Goal: Task Accomplishment & Management: Manage account settings

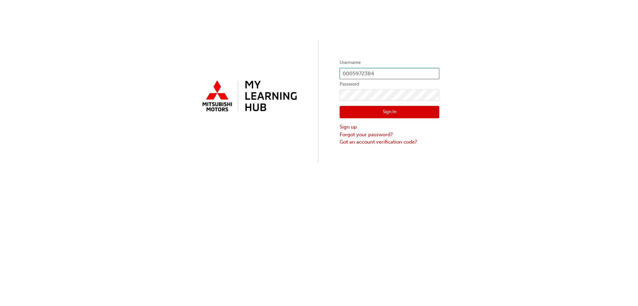
click at [394, 72] on input "0005972384" at bounding box center [390, 73] width 100 height 11
click at [389, 69] on input "0005972384" at bounding box center [390, 73] width 100 height 11
type input "0"
type input "0005863967"
click button "Sign In" at bounding box center [390, 112] width 100 height 13
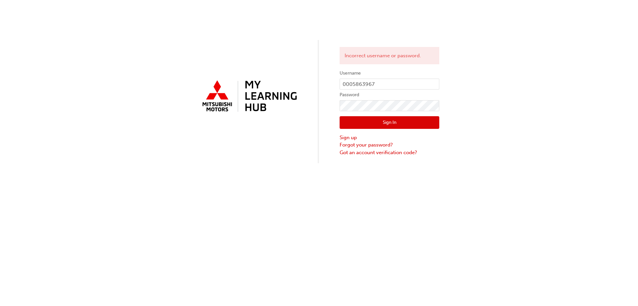
click at [377, 111] on div "Sign In Sign up Forgot your password? Got an account verification code?" at bounding box center [390, 133] width 100 height 45
click at [377, 84] on input "0005863967" at bounding box center [390, 83] width 100 height 11
click at [350, 125] on button "Sign In" at bounding box center [390, 122] width 100 height 13
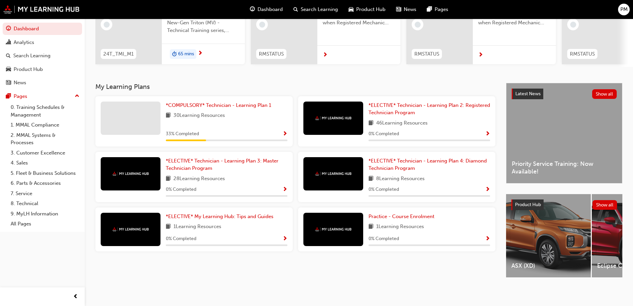
scroll to position [92, 0]
click at [197, 103] on span "*COMPULSORY* Technician - Learning Plan 1" at bounding box center [218, 105] width 105 height 6
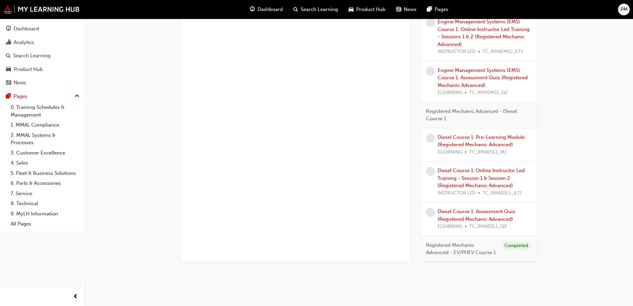
scroll to position [852, 0]
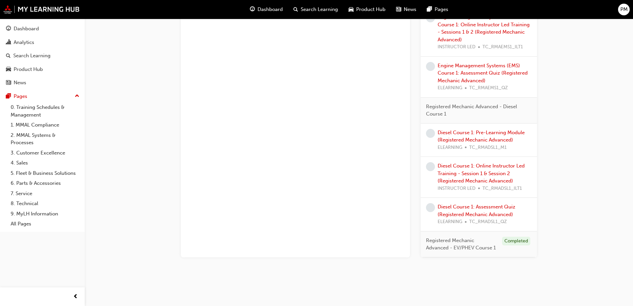
click at [458, 241] on span "Registered Mechanic Advanced - EV/PHEV Course 1" at bounding box center [461, 243] width 71 height 15
click at [507, 242] on div "Completed" at bounding box center [516, 240] width 28 height 9
click at [481, 248] on span "Registered Mechanic Advanced - EV/PHEV Course 1" at bounding box center [461, 243] width 71 height 15
click at [20, 40] on div "Analytics" at bounding box center [24, 43] width 21 height 8
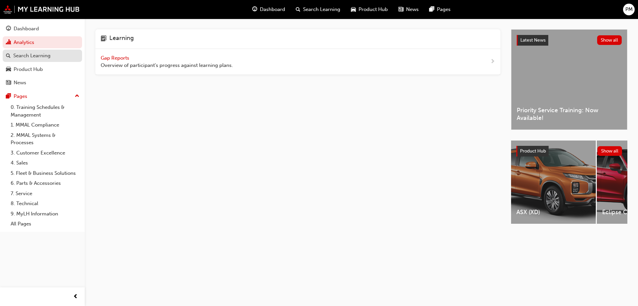
click at [27, 58] on div "Search Learning" at bounding box center [31, 56] width 37 height 8
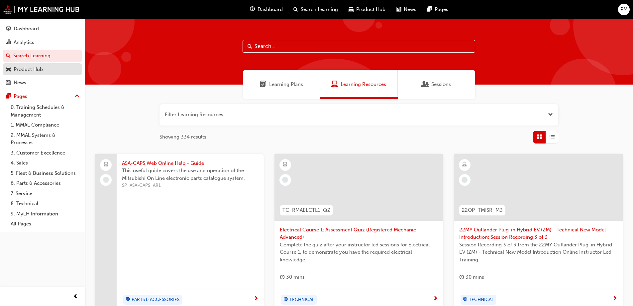
click at [29, 71] on div "Product Hub" at bounding box center [28, 70] width 29 height 8
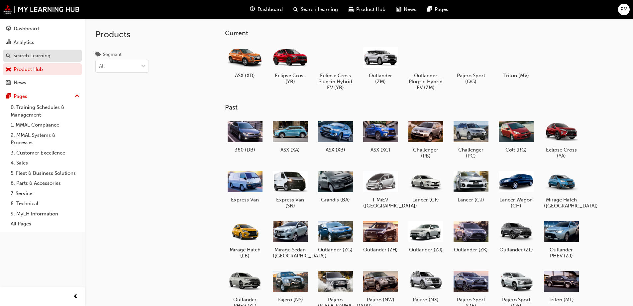
click at [32, 58] on div "Search Learning" at bounding box center [31, 56] width 37 height 8
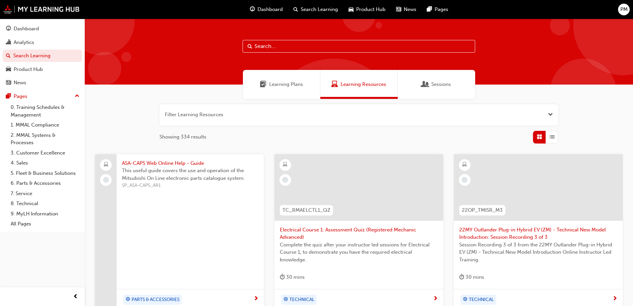
click at [432, 85] on span "Sessions" at bounding box center [442, 84] width 20 height 8
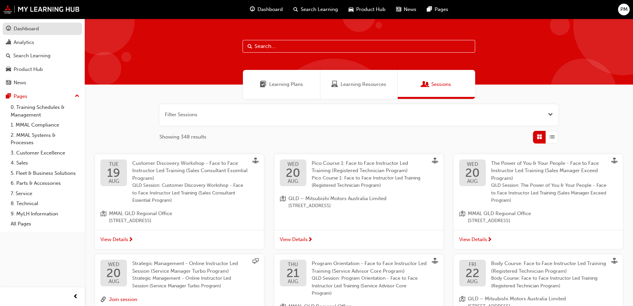
click at [31, 28] on div "Dashboard" at bounding box center [26, 29] width 25 height 8
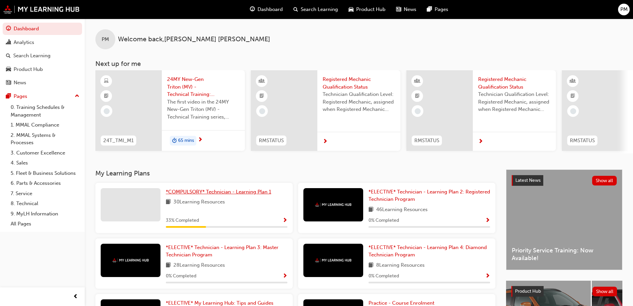
click at [201, 191] on span "*COMPULSORY* Technician - Learning Plan 1" at bounding box center [218, 192] width 105 height 6
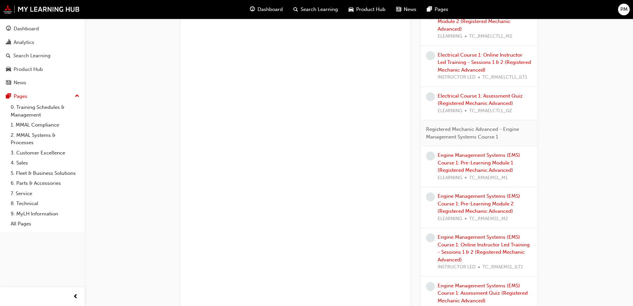
scroll to position [852, 0]
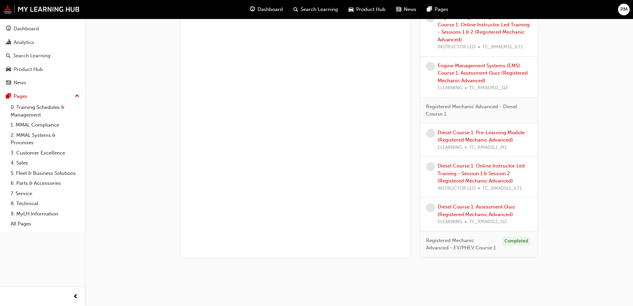
click at [441, 242] on span "Registered Mechanic Advanced - EV/PHEV Course 1" at bounding box center [461, 243] width 71 height 15
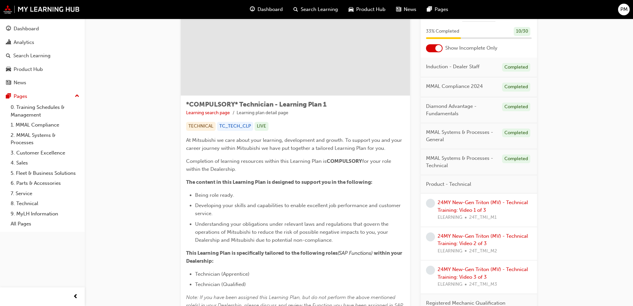
scroll to position [20, 0]
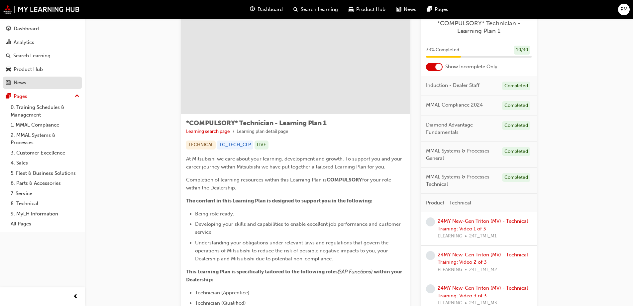
click at [27, 83] on div "News" at bounding box center [42, 82] width 73 height 8
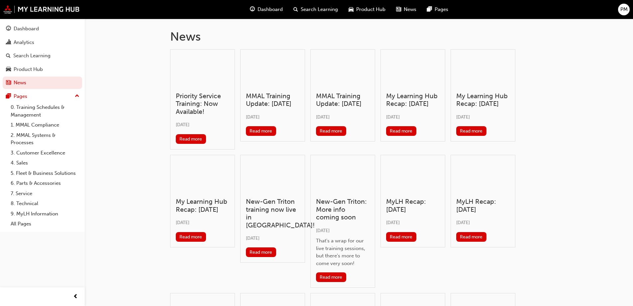
click at [382, 10] on span "Product Hub" at bounding box center [370, 10] width 29 height 8
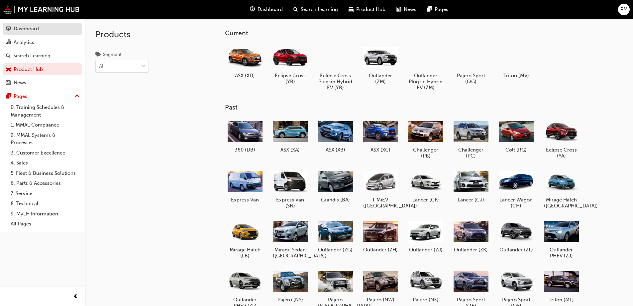
click at [25, 25] on div "Dashboard" at bounding box center [26, 29] width 25 height 8
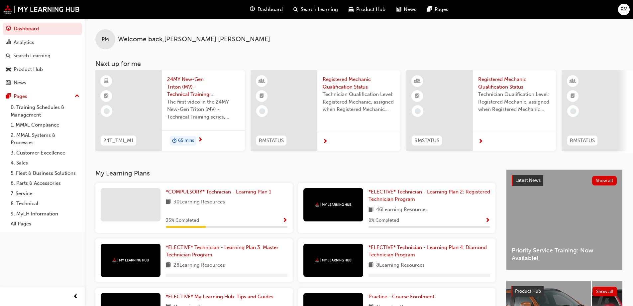
click at [619, 12] on div "PM" at bounding box center [625, 10] width 12 height 12
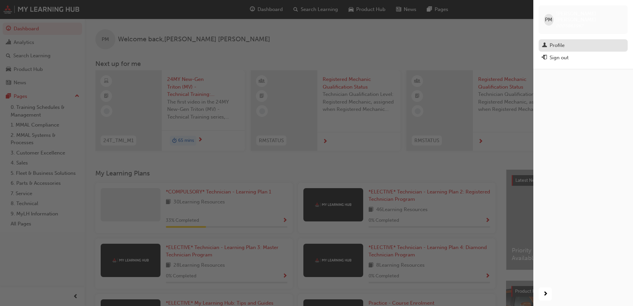
click at [563, 42] on div "Profile" at bounding box center [557, 46] width 15 height 8
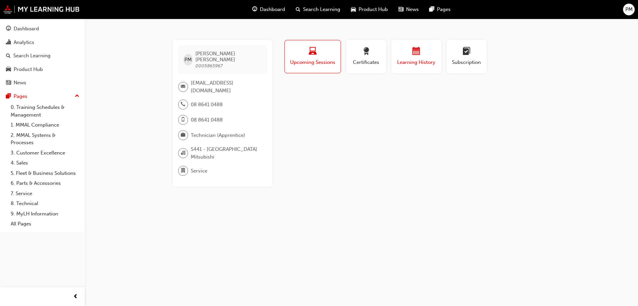
click at [411, 58] on div "Learning History" at bounding box center [417, 56] width 40 height 19
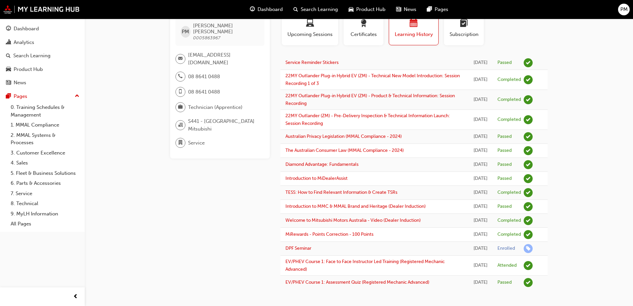
scroll to position [94, 0]
click at [338, 258] on link "EV/PHEV Course 1: Face to Face Instructor Led Training (Registered Mechanic Adv…" at bounding box center [365, 264] width 159 height 13
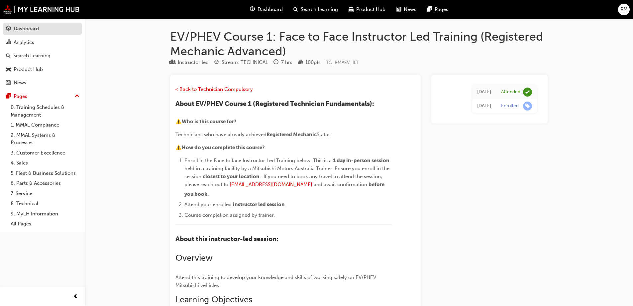
click at [13, 30] on div "Dashboard" at bounding box center [42, 29] width 73 height 8
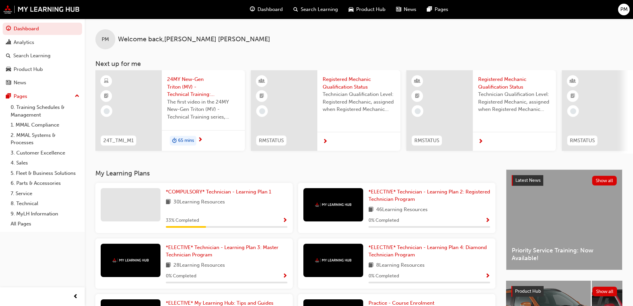
click at [625, 11] on span "PM" at bounding box center [624, 10] width 7 height 8
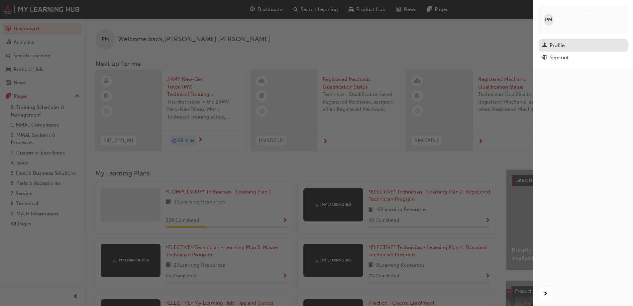
click at [561, 42] on div "Profile" at bounding box center [557, 46] width 15 height 8
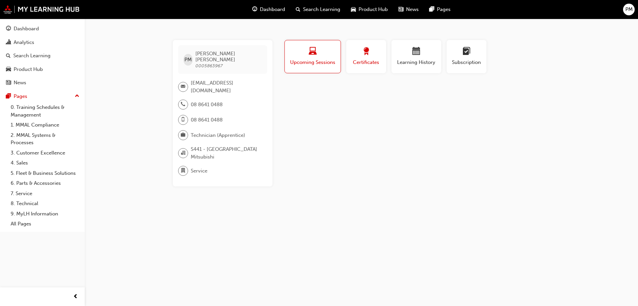
click at [372, 69] on button "Certificates" at bounding box center [367, 56] width 40 height 33
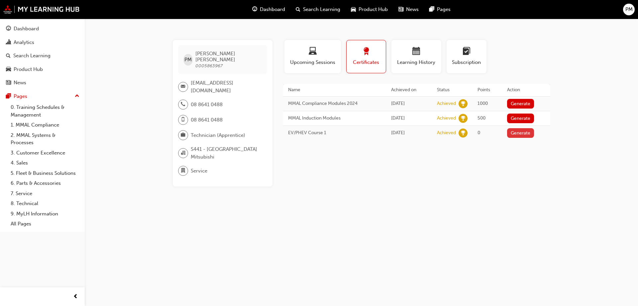
click at [512, 133] on button "Generate" at bounding box center [520, 133] width 27 height 10
click at [517, 132] on link "Download PDF" at bounding box center [519, 132] width 31 height 6
click at [519, 102] on button "Generate" at bounding box center [517, 104] width 27 height 10
click at [526, 103] on link "Download PDF" at bounding box center [519, 103] width 31 height 6
click at [634, 7] on div "PM" at bounding box center [630, 10] width 12 height 12
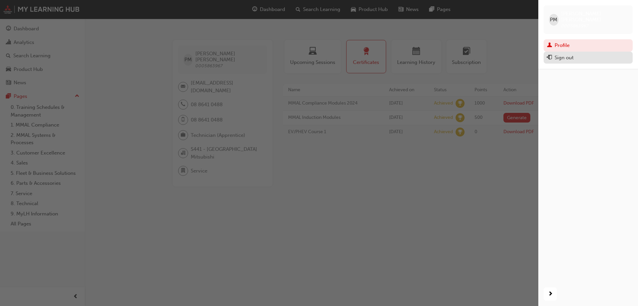
click at [580, 54] on div "Sign out" at bounding box center [588, 58] width 82 height 8
